Goal: Task Accomplishment & Management: Complete application form

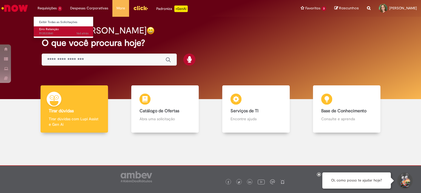
click at [51, 31] on span "16d atrás 16 dias atrás R13533841" at bounding box center [63, 33] width 49 height 4
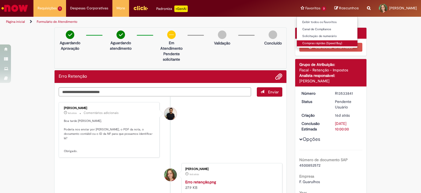
click at [310, 45] on link "Compras rápidas (Speed Buy)" at bounding box center [327, 43] width 61 height 6
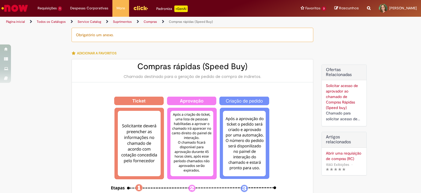
type input "********"
type input "**********"
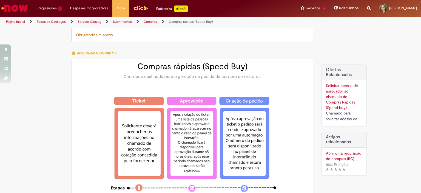
type input "****"
type input "**********"
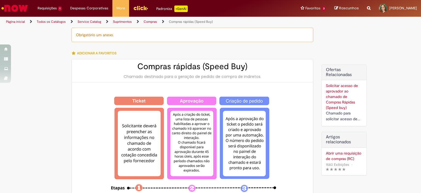
type input "**********"
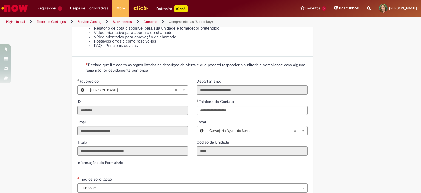
scroll to position [740, 0]
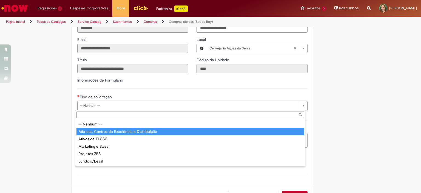
type input "**********"
select select "**********"
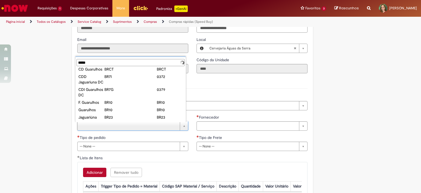
scroll to position [0, 0]
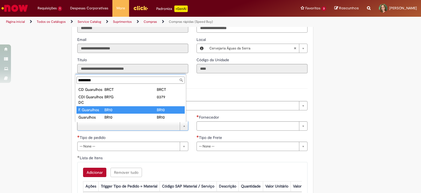
type input "*********"
type input "**********"
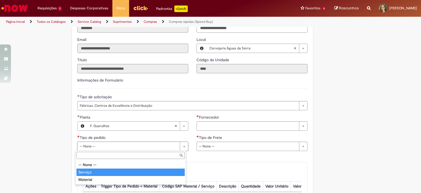
type input "*******"
select select "*******"
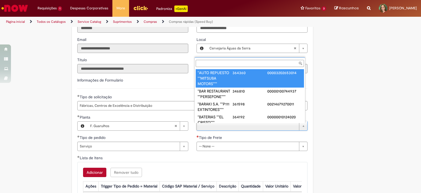
paste input "******"
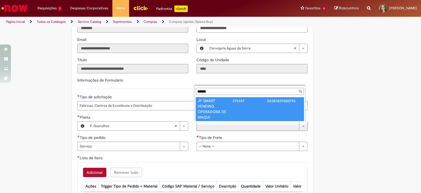
type input "******"
drag, startPoint x: 226, startPoint y: 109, endPoint x: 223, endPoint y: 106, distance: 4.7
type input "**********"
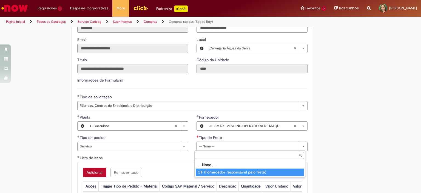
type input "**********"
select select "**********"
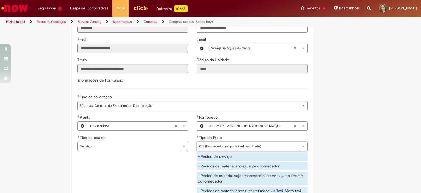
scroll to position [850, 0]
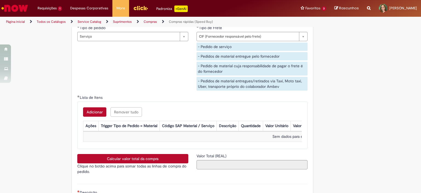
click at [94, 110] on button "Adicionar" at bounding box center [94, 111] width 23 height 9
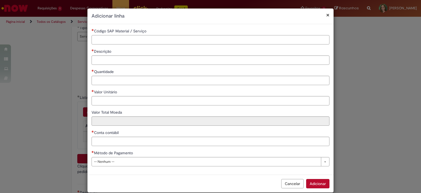
click at [132, 40] on input "Código SAP Material / Serviço" at bounding box center [211, 39] width 238 height 9
paste input "********"
type input "********"
click at [130, 59] on input "Descrição" at bounding box center [211, 59] width 238 height 9
type input "**********"
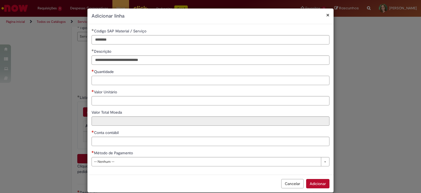
click at [156, 80] on input "Quantidade" at bounding box center [211, 80] width 238 height 9
type input "*"
click at [152, 97] on input "Valor Unitário" at bounding box center [211, 100] width 238 height 9
type input "********"
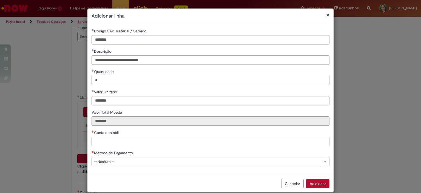
click at [130, 143] on input "Conta contábil" at bounding box center [211, 141] width 238 height 9
paste input "********"
type input "********"
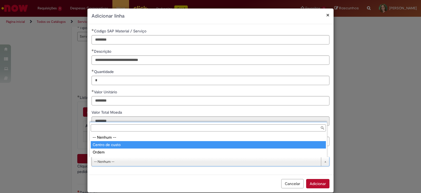
type input "**********"
select select "**********"
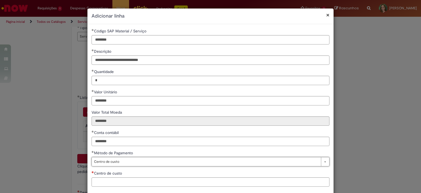
scroll to position [27, 0]
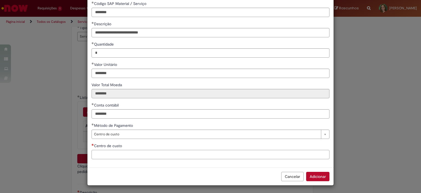
click at [120, 157] on input "Centro de custo" at bounding box center [211, 154] width 238 height 9
paste input "**********"
type input "**********"
click at [312, 173] on button "Adicionar" at bounding box center [317, 176] width 23 height 9
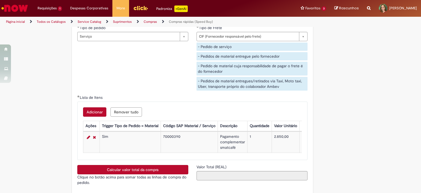
click at [174, 172] on button "Calcular valor total da compra" at bounding box center [132, 169] width 111 height 9
type input "**********"
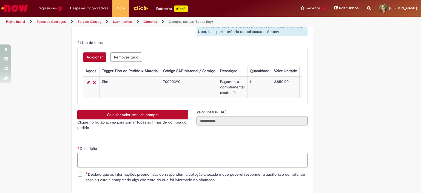
scroll to position [971, 0]
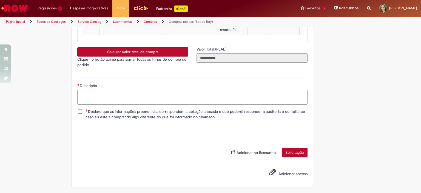
click at [107, 100] on textarea "Descrição" at bounding box center [192, 97] width 230 height 15
click at [79, 109] on div "**********" at bounding box center [192, 90] width 238 height 37
click at [86, 113] on span "Declaro que as informações preenchidas correspondem a cotação anexada e que pod…" at bounding box center [197, 114] width 222 height 11
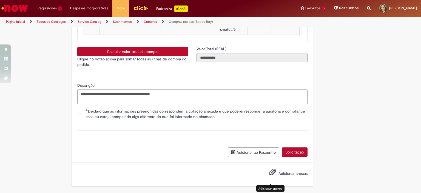
click at [272, 171] on span "Adicionar anexos" at bounding box center [272, 172] width 7 height 7
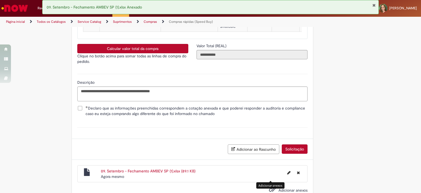
scroll to position [990, 0]
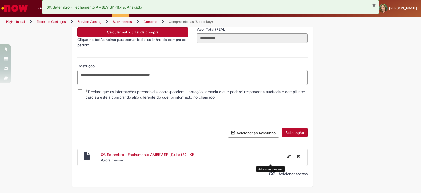
click at [138, 74] on textarea "**********" at bounding box center [192, 77] width 230 height 15
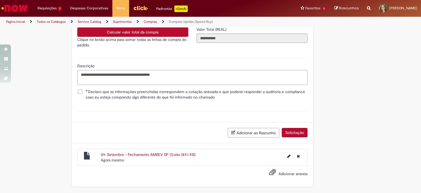
click at [197, 75] on textarea "**********" at bounding box center [192, 77] width 230 height 15
type textarea "**********"
click at [288, 135] on button "Solicitação" at bounding box center [295, 132] width 26 height 9
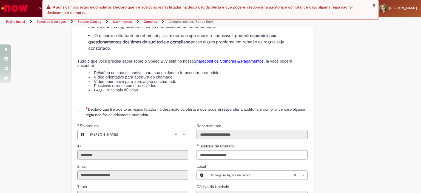
click at [86, 109] on span "Declaro que li e aceito as regras listadas na descrição da oferta e que poderei…" at bounding box center [197, 111] width 222 height 11
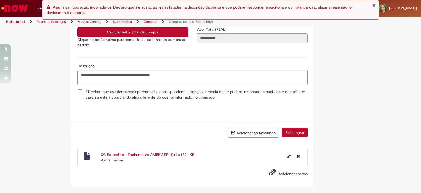
click at [291, 131] on button "Solicitação" at bounding box center [295, 132] width 26 height 9
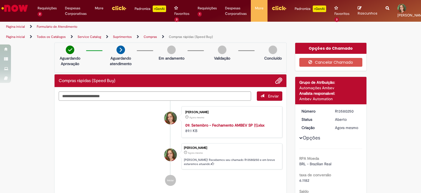
drag, startPoint x: 333, startPoint y: 110, endPoint x: 351, endPoint y: 111, distance: 18.4
click at [351, 111] on div "R13580250" at bounding box center [347, 110] width 25 height 5
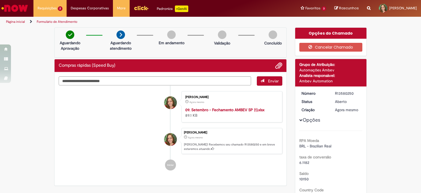
copy div "R13580250"
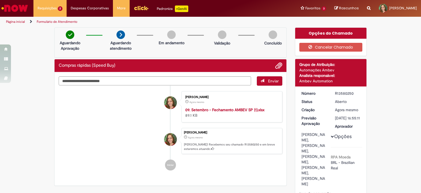
scroll to position [82, 0]
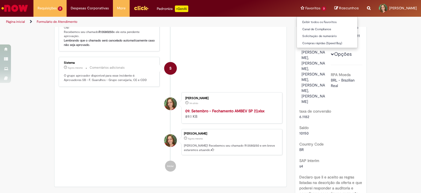
click at [305, 8] on li "Favoritos 3 Exibir todos os Favoritos Canal de Compliance Solicitação de numerá…" at bounding box center [314, 8] width 34 height 16
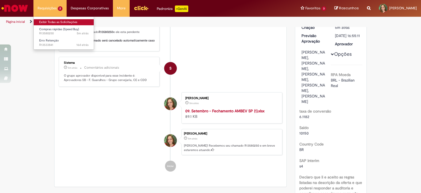
click at [62, 24] on link "Exibir Todas as Solicitações" at bounding box center [64, 22] width 60 height 6
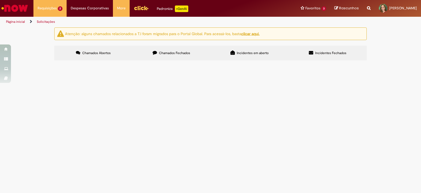
click at [178, 58] on label "Chamados Fechados" at bounding box center [171, 53] width 78 height 15
click at [0, 0] on span "Pagamento multpex" at bounding box center [0, 0] width 0 height 0
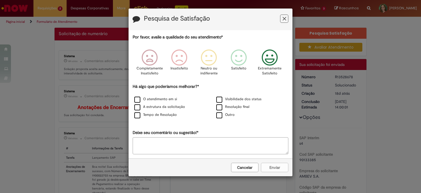
click at [274, 58] on icon "Feedback" at bounding box center [270, 57] width 21 height 16
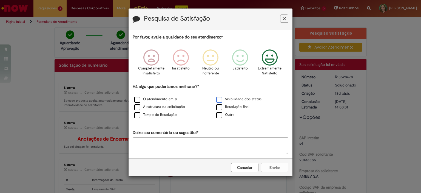
click at [221, 98] on label "Visibilidade dos status" at bounding box center [238, 98] width 45 height 5
click at [222, 105] on label "Resolução final" at bounding box center [232, 106] width 33 height 5
click at [267, 164] on button "Enviar" at bounding box center [274, 167] width 27 height 9
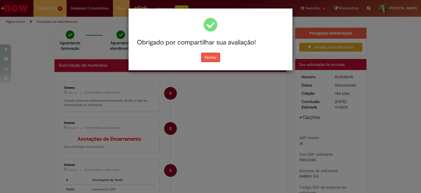
click at [208, 58] on button "Fechar" at bounding box center [210, 57] width 19 height 9
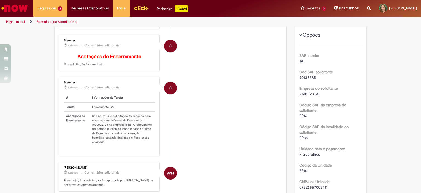
scroll to position [110, 0]
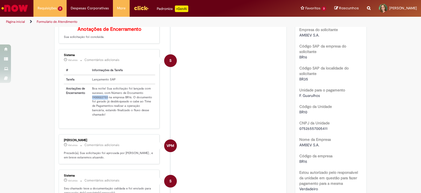
drag, startPoint x: 89, startPoint y: 100, endPoint x: 106, endPoint y: 101, distance: 16.3
click at [106, 101] on td "Boa noite! Sua solicitação foi lançada com sucesso, com Número de Documento 190…" at bounding box center [122, 101] width 65 height 35
copy td "1900022703"
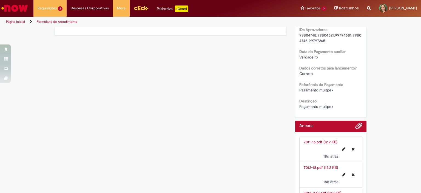
scroll to position [600, 0]
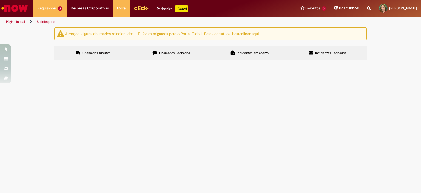
click at [185, 50] on label "Chamados Fechados" at bounding box center [171, 53] width 78 height 15
click at [0, 0] on span "pagamento multpex setembro" at bounding box center [0, 0] width 0 height 0
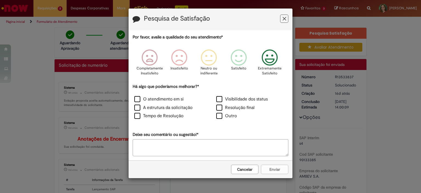
click at [268, 61] on icon "Feedback" at bounding box center [270, 57] width 21 height 16
click at [269, 61] on icon "Feedback" at bounding box center [270, 57] width 21 height 16
click at [268, 61] on icon "Feedback" at bounding box center [270, 57] width 21 height 16
click at [232, 109] on label "Resolução final" at bounding box center [235, 107] width 38 height 6
click at [274, 167] on button "Enviar" at bounding box center [274, 168] width 27 height 9
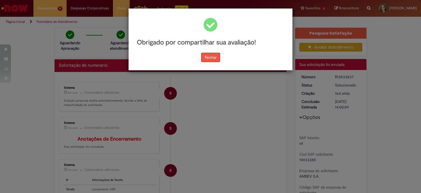
click at [218, 55] on button "Fechar" at bounding box center [210, 57] width 19 height 9
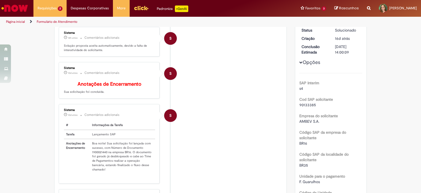
scroll to position [137, 0]
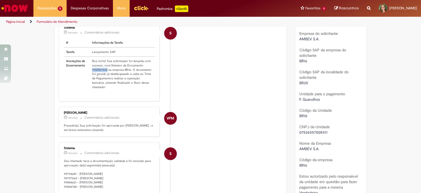
drag, startPoint x: 89, startPoint y: 72, endPoint x: 106, endPoint y: 75, distance: 16.5
click at [106, 75] on td "Boa noite! Sua solicitação foi lançada com sucesso, com Número de Documento 190…" at bounding box center [122, 73] width 65 height 35
copy td "1900021440"
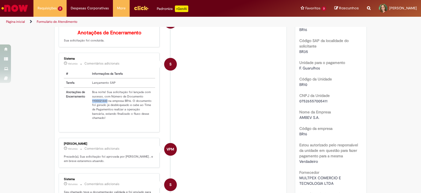
scroll to position [0, 0]
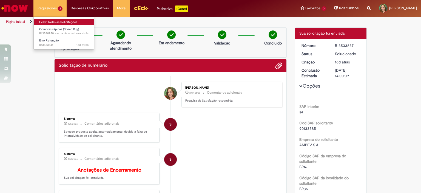
click at [53, 21] on link "Exibir Todas as Solicitações" at bounding box center [64, 22] width 60 height 6
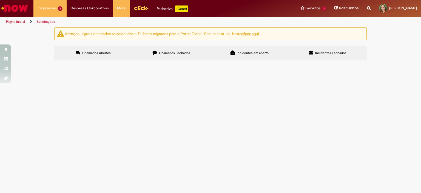
click at [0, 0] on td "Pagamento complementar da solicitação da smartcafé" at bounding box center [0, 0] width 0 height 0
click at [0, 0] on span "Pagamento complementar da solicitação da smartcafé" at bounding box center [0, 0] width 0 height 0
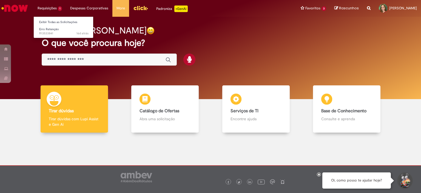
click at [42, 13] on li "Requisições 1 Exibir Todas as Solicitações Erro Retenção 16d atrás 16 dias atrá…" at bounding box center [49, 8] width 33 height 16
click at [51, 21] on link "Exibir Todas as Solicitações" at bounding box center [64, 22] width 60 height 6
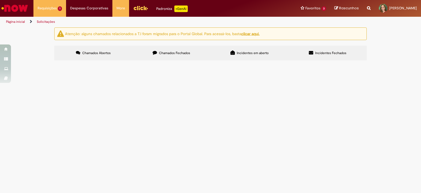
click at [181, 53] on span "Chamados Fechados" at bounding box center [174, 53] width 31 height 4
click at [0, 0] on span "PAGAMENTO LC TORRES SETEMBRO" at bounding box center [0, 0] width 0 height 0
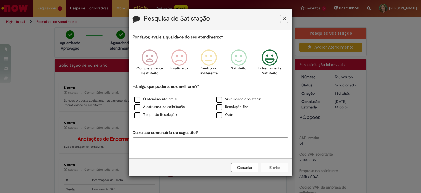
click at [273, 59] on icon "Feedback" at bounding box center [270, 57] width 21 height 16
click at [242, 108] on label "Resolução final" at bounding box center [232, 106] width 33 height 5
click at [273, 165] on button "Enviar" at bounding box center [274, 167] width 27 height 9
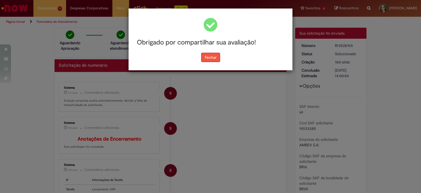
click at [208, 58] on button "Fechar" at bounding box center [210, 57] width 19 height 9
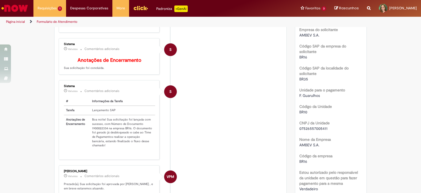
scroll to position [137, 0]
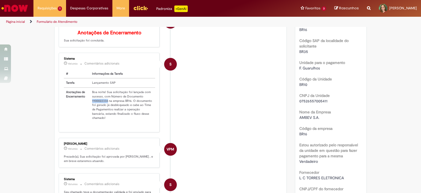
drag, startPoint x: 105, startPoint y: 103, endPoint x: 89, endPoint y: 104, distance: 16.5
click at [90, 104] on td "Boa noite! Sua solicitação foi lançada com sucesso, com Número de Documento 190…" at bounding box center [122, 104] width 65 height 35
copy td "1900022334"
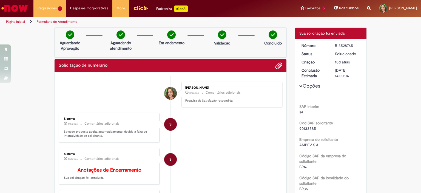
scroll to position [82, 0]
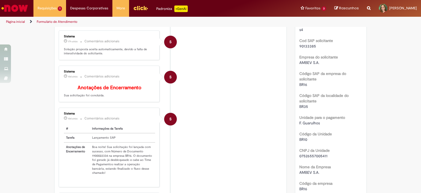
click at [96, 156] on td "Boa noite! Sua solicitação foi lançada com sucesso, com Número de Documento 190…" at bounding box center [122, 159] width 65 height 35
drag, startPoint x: 89, startPoint y: 158, endPoint x: 106, endPoint y: 158, distance: 16.7
click at [106, 158] on td "Boa noite! Sua solicitação foi lançada com sucesso, com Número de Documento 190…" at bounding box center [122, 159] width 65 height 35
copy td "1900022334"
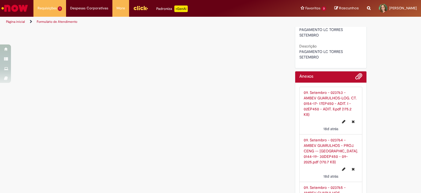
scroll to position [576, 0]
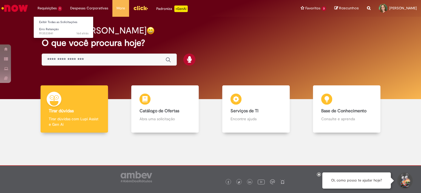
click at [59, 10] on li "Requisições 1 Exibir Todas as Solicitações Erro Retenção 16d atrás 16 dias atrá…" at bounding box center [49, 8] width 33 height 16
click at [55, 12] on li "Requisições 1 Exibir Todas as Solicitações Erro Retenção 16d atrás 16 dias atrá…" at bounding box center [49, 8] width 33 height 16
click at [58, 27] on link "Erro Retenção 16d atrás 16 dias atrás R13533841" at bounding box center [64, 31] width 60 height 10
click at [61, 20] on link "Exibir Todas as Solicitações" at bounding box center [64, 22] width 60 height 6
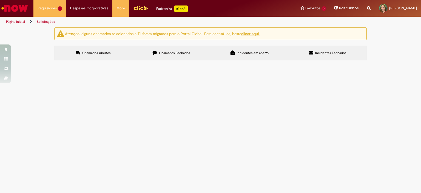
click at [185, 47] on label "Chamados Fechados" at bounding box center [171, 53] width 78 height 15
click at [294, 75] on main "Solicitações Atenção: alguns chamados relacionados a T.I foram migrados para o …" at bounding box center [210, 110] width 421 height 166
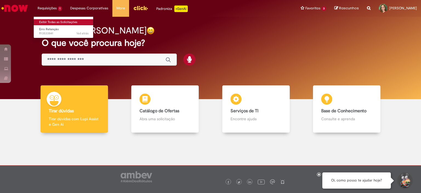
click at [55, 24] on link "Exibir Todas as Solicitações" at bounding box center [64, 22] width 60 height 6
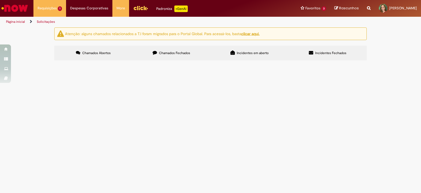
click at [187, 54] on span "Chamados Fechados" at bounding box center [174, 53] width 31 height 4
click at [0, 0] on input "Pesquisar" at bounding box center [0, 0] width 0 height 0
paste input "*********"
type input "*********"
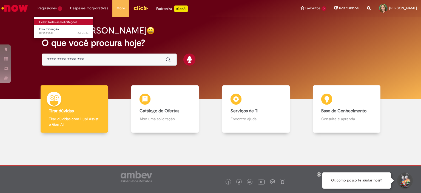
click at [56, 24] on link "Exibir Todas as Solicitações" at bounding box center [64, 22] width 60 height 6
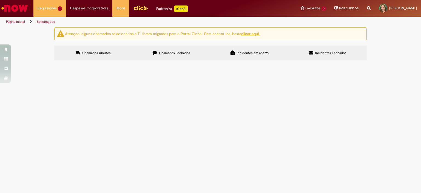
click at [185, 54] on span "Chamados Fechados" at bounding box center [174, 53] width 31 height 4
click at [0, 0] on span "R13533840" at bounding box center [0, 0] width 0 height 0
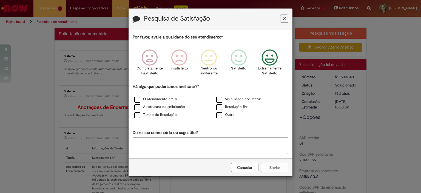
click at [271, 60] on icon "Feedback" at bounding box center [270, 57] width 21 height 16
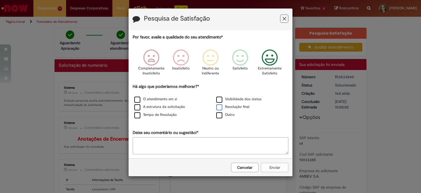
click at [236, 107] on label "Resolução final" at bounding box center [232, 106] width 33 height 5
click at [267, 165] on button "Enviar" at bounding box center [274, 167] width 27 height 9
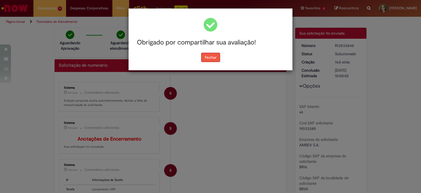
click at [212, 58] on button "Fechar" at bounding box center [210, 57] width 19 height 9
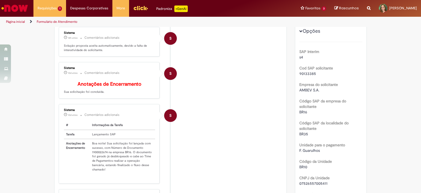
scroll to position [110, 0]
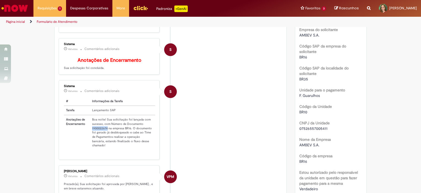
drag, startPoint x: 89, startPoint y: 131, endPoint x: 106, endPoint y: 131, distance: 16.2
click at [106, 131] on td "Boa noite! Sua solicitação foi lançada com sucesso, com Número de Documento 190…" at bounding box center [122, 132] width 65 height 35
copy td "1900022674"
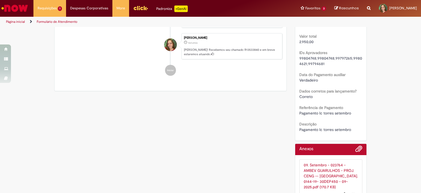
scroll to position [437, 0]
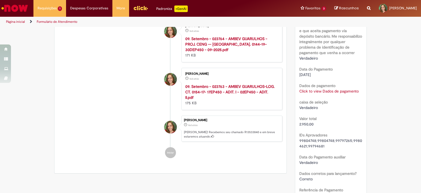
click at [305, 91] on link "Click to view Dados de pagamento" at bounding box center [328, 91] width 59 height 5
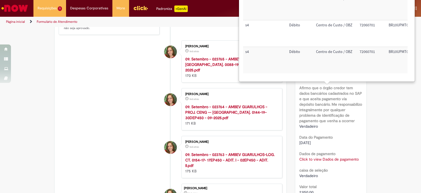
scroll to position [397, 0]
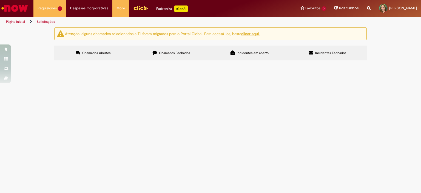
click at [182, 56] on label "Chamados Fechados" at bounding box center [171, 53] width 78 height 15
click at [0, 0] on span "PAGAMENTO LC TORRES SETEMBRO" at bounding box center [0, 0] width 0 height 0
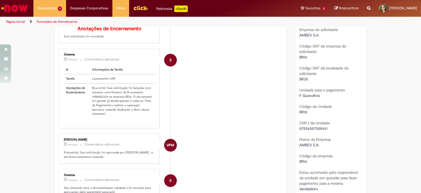
scroll to position [141, 0]
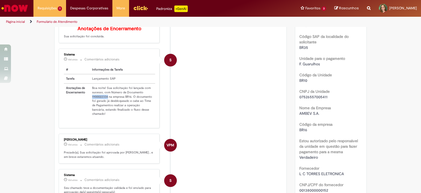
drag, startPoint x: 105, startPoint y: 98, endPoint x: 88, endPoint y: 98, distance: 17.5
click at [90, 98] on td "Boa noite! Sua solicitação foi lançada com sucesso, com Número de Documento 190…" at bounding box center [122, 100] width 65 height 35
copy td "1900022334"
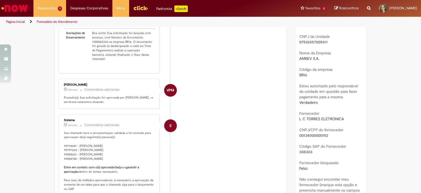
click at [273, 97] on li "VPM Vinicius Pereira Marques 10d atrás 10 dias atrás Comentários adicionais Pre…" at bounding box center [171, 94] width 224 height 30
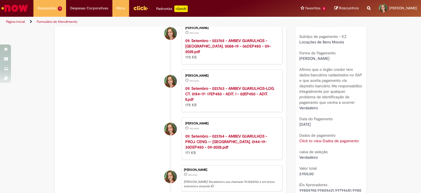
scroll to position [415, 0]
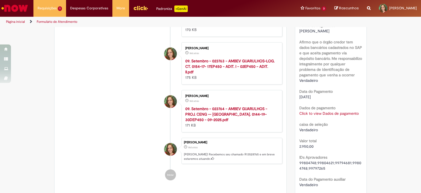
click at [344, 114] on link "Click to view Dados de pagamento" at bounding box center [328, 113] width 59 height 5
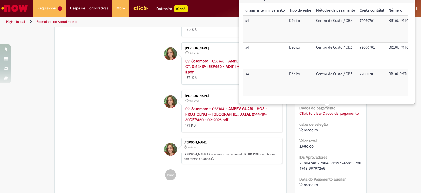
scroll to position [0, 64]
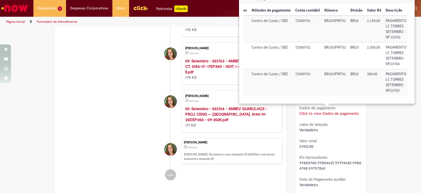
click at [387, 120] on div "Verificar Código de Barras Aguardando Aprovação Aguardando atendimento Em andam…" at bounding box center [210, 18] width 421 height 812
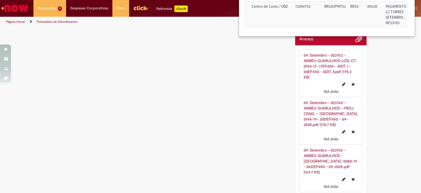
scroll to position [586, 0]
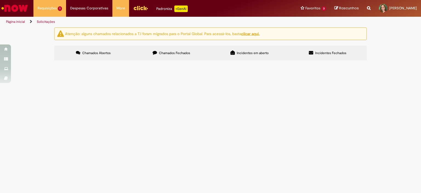
click at [152, 50] on label "Chamados Fechados" at bounding box center [171, 53] width 78 height 15
click at [0, 0] on span "Pagamento lc torres setembro" at bounding box center [0, 0] width 0 height 0
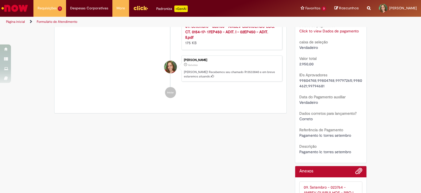
scroll to position [470, 0]
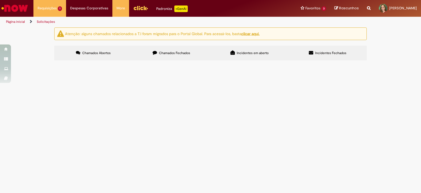
click at [179, 47] on label "Chamados Fechados" at bounding box center [171, 53] width 78 height 15
click at [0, 0] on span "Pagamento LC Torres AGO" at bounding box center [0, 0] width 0 height 0
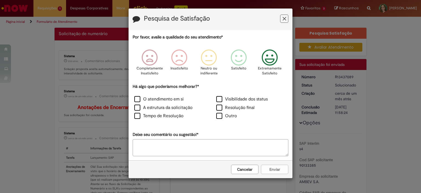
click at [273, 59] on icon "Feedback" at bounding box center [270, 57] width 21 height 16
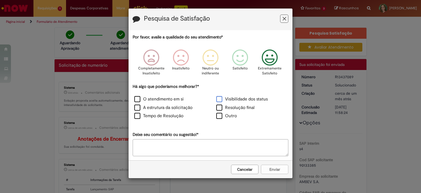
click at [231, 100] on label "Visibilidade dos status" at bounding box center [242, 99] width 52 height 6
click at [236, 110] on label "Resolução final" at bounding box center [235, 107] width 38 height 6
click at [265, 171] on button "Enviar" at bounding box center [274, 168] width 27 height 9
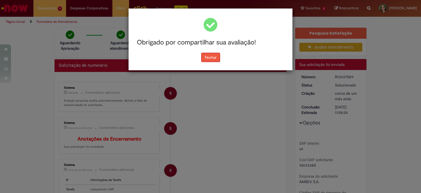
click at [211, 58] on button "Fechar" at bounding box center [210, 57] width 19 height 9
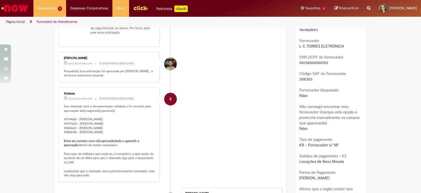
scroll to position [247, 0]
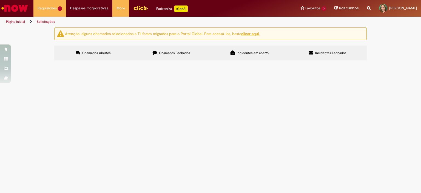
click at [175, 53] on span "Chamados Fechados" at bounding box center [174, 53] width 31 height 4
click at [0, 0] on span "PAGAMENTO LC TORRES SETEMBRO" at bounding box center [0, 0] width 0 height 0
click at [167, 55] on span "Chamados Fechados" at bounding box center [174, 53] width 31 height 4
click at [0, 0] on span "PAGAMENTO LC TORRES AGOSTO" at bounding box center [0, 0] width 0 height 0
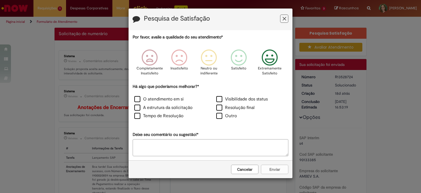
drag, startPoint x: 265, startPoint y: 60, endPoint x: 262, endPoint y: 62, distance: 3.1
click at [265, 60] on icon "Feedback" at bounding box center [270, 57] width 21 height 16
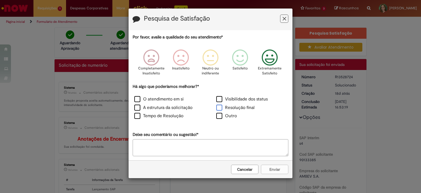
click at [218, 107] on label "Resolução final" at bounding box center [235, 107] width 38 height 6
click at [264, 172] on button "Enviar" at bounding box center [274, 168] width 27 height 9
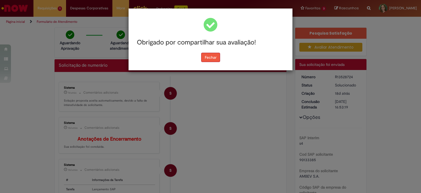
click at [211, 55] on button "Fechar" at bounding box center [210, 57] width 19 height 9
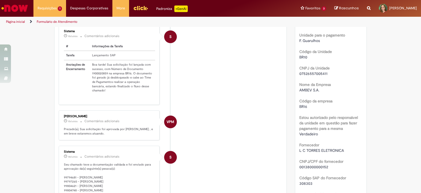
scroll to position [110, 0]
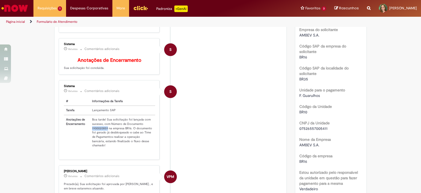
drag, startPoint x: 105, startPoint y: 130, endPoint x: 90, endPoint y: 130, distance: 15.6
click at [90, 130] on td "Boa tarde! Sua solicitação foi lançada com sucesso, com Número de Documento 190…" at bounding box center [122, 132] width 65 height 35
copy td "1900020859"
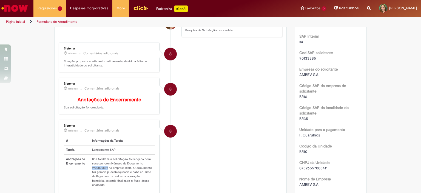
scroll to position [0, 0]
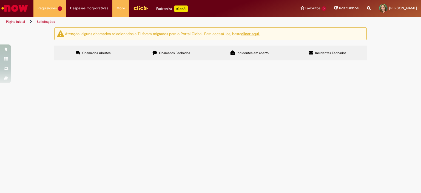
click at [177, 56] on label "Chamados Fechados" at bounding box center [171, 53] width 78 height 15
click at [0, 0] on span "Solucionado" at bounding box center [0, 0] width 0 height 0
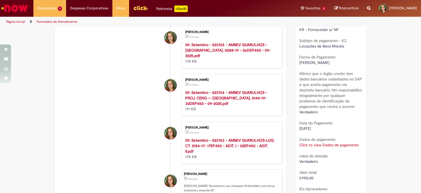
scroll to position [356, 0]
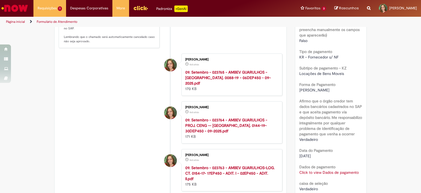
click at [185, 65] on span "Histórico de tíquete" at bounding box center [186, 63] width 3 height 3
click at [192, 66] on small "16d atrás 16 dias atrás 15/09/2025 00:11:02" at bounding box center [192, 64] width 14 height 4
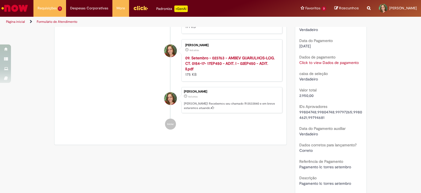
scroll to position [439, 0]
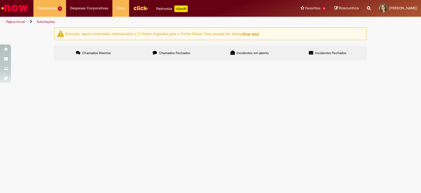
click at [174, 53] on span "Chamados Fechados" at bounding box center [174, 53] width 31 height 4
click at [0, 0] on span "PAGAMENTO LC TORRES SETEMBRO" at bounding box center [0, 0] width 0 height 0
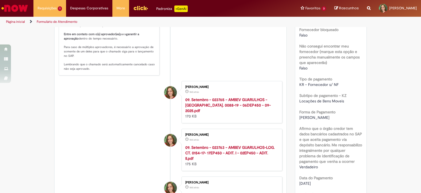
scroll to position [356, 0]
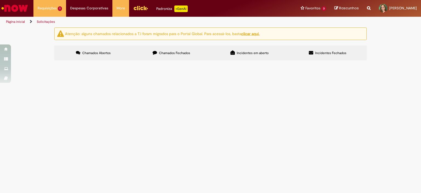
click at [185, 52] on span "Chamados Fechados" at bounding box center [174, 53] width 31 height 4
drag, startPoint x: 75, startPoint y: 116, endPoint x: 58, endPoint y: 115, distance: 17.6
click at [0, 0] on td "R13528765" at bounding box center [0, 0] width 0 height 0
copy span "R13528765"
click at [0, 0] on span "PAGAMENTO LC TORRES SETEMBRO" at bounding box center [0, 0] width 0 height 0
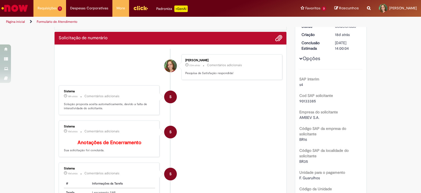
scroll to position [82, 0]
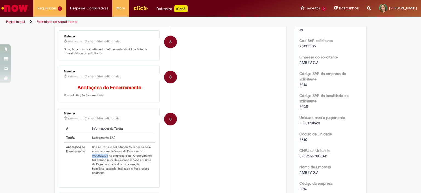
drag, startPoint x: 105, startPoint y: 158, endPoint x: 89, endPoint y: 158, distance: 16.7
click at [90, 158] on td "Boa noite! Sua solicitação foi lançada com sucesso, com Número de Documento 190…" at bounding box center [122, 159] width 65 height 35
copy td "1900022334"
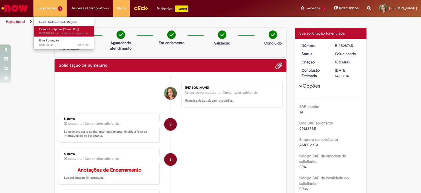
click at [57, 27] on span "Compras rápidas (Speed Buy)" at bounding box center [59, 29] width 40 height 4
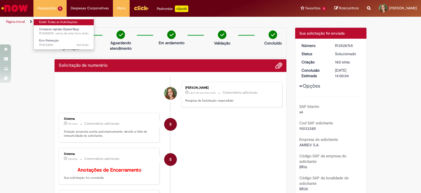
click at [56, 23] on link "Exibir Todas as Solicitações" at bounding box center [64, 22] width 60 height 6
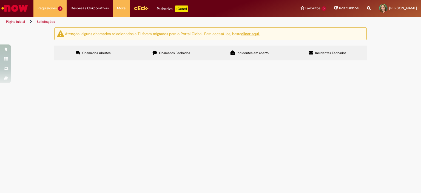
click at [174, 51] on span "Chamados Fechados" at bounding box center [174, 53] width 31 height 4
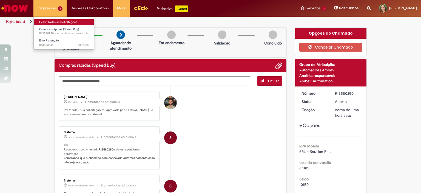
click at [56, 21] on link "Exibir Todas as Solicitações" at bounding box center [64, 22] width 60 height 6
click at [50, 19] on link "Exibir Todas as Solicitações" at bounding box center [64, 22] width 60 height 6
click at [44, 21] on link "Exibir Todas as Solicitações" at bounding box center [64, 22] width 60 height 6
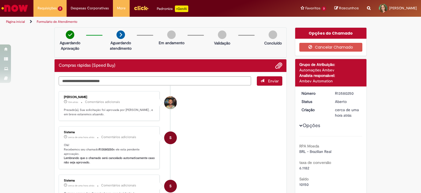
click at [19, 9] on img "Ir para a Homepage" at bounding box center [15, 8] width 28 height 11
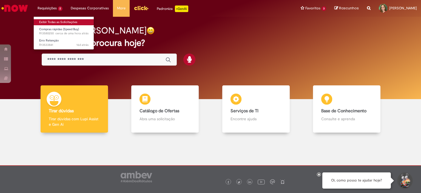
click at [64, 21] on link "Exibir Todas as Solicitações" at bounding box center [64, 22] width 60 height 6
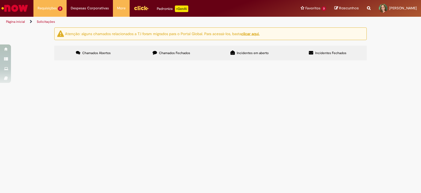
click at [183, 55] on label "Chamados Fechados" at bounding box center [171, 53] width 78 height 15
click at [0, 0] on span "Pagamento 1 smartcafé" at bounding box center [0, 0] width 0 height 0
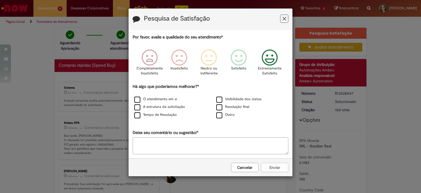
click at [266, 64] on icon "Feedback" at bounding box center [270, 57] width 21 height 16
click at [231, 106] on label "Resolução final" at bounding box center [232, 106] width 33 height 5
click at [266, 166] on button "Enviar" at bounding box center [274, 167] width 27 height 9
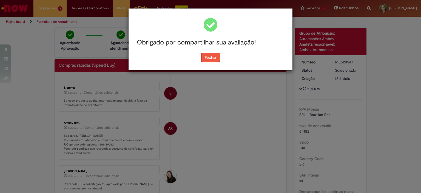
click at [211, 58] on button "Fechar" at bounding box center [210, 57] width 19 height 9
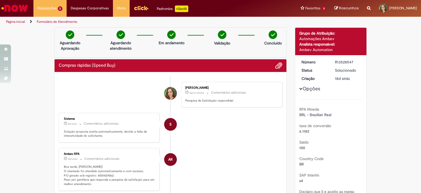
scroll to position [55, 0]
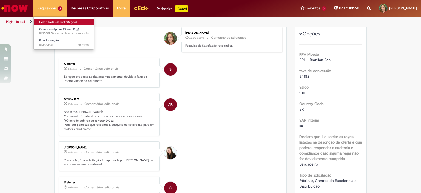
click at [53, 24] on link "Exibir Todas as Solicitações" at bounding box center [64, 22] width 60 height 6
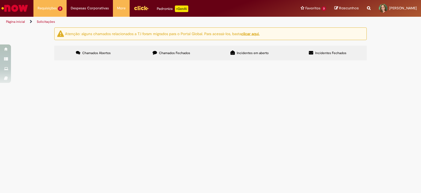
click at [0, 0] on td "Pagamento complementar da solicitação da smartcafé" at bounding box center [0, 0] width 0 height 0
click at [0, 0] on span "Pagamento complementar da solicitação da smartcafé" at bounding box center [0, 0] width 0 height 0
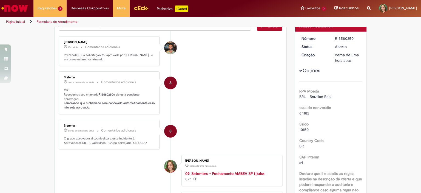
scroll to position [27, 0]
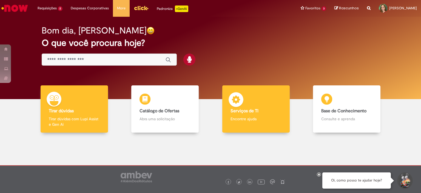
click at [246, 108] on b "Serviços de TI" at bounding box center [245, 110] width 28 height 5
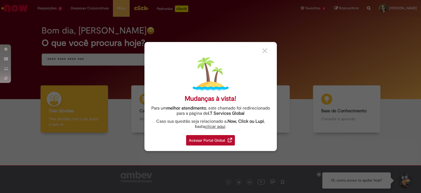
click at [226, 135] on div "Acessar Portal Global" at bounding box center [210, 140] width 49 height 10
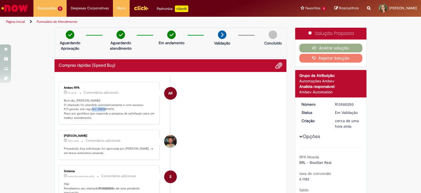
drag, startPoint x: 110, startPoint y: 108, endPoint x: 94, endPoint y: 109, distance: 15.7
click at [94, 109] on p "Bom dia, [PERSON_NAME]! O chamado foi atendido automaticamente e com sucesso. P…" at bounding box center [109, 109] width 91 height 22
copy p "4501487070"
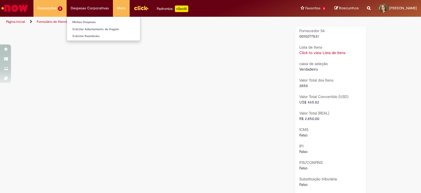
scroll to position [543, 0]
